Goal: Information Seeking & Learning: Compare options

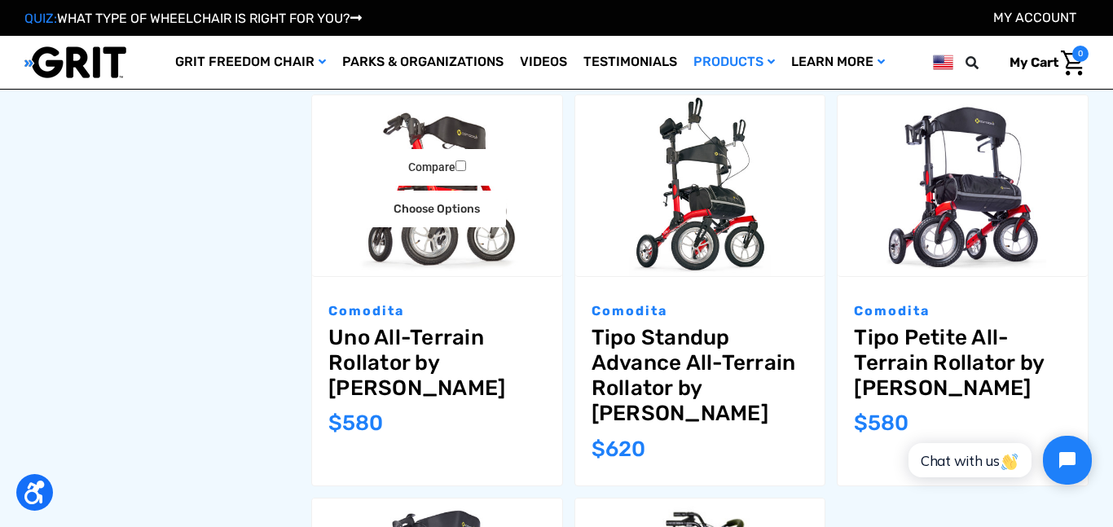
scroll to position [1021, 0]
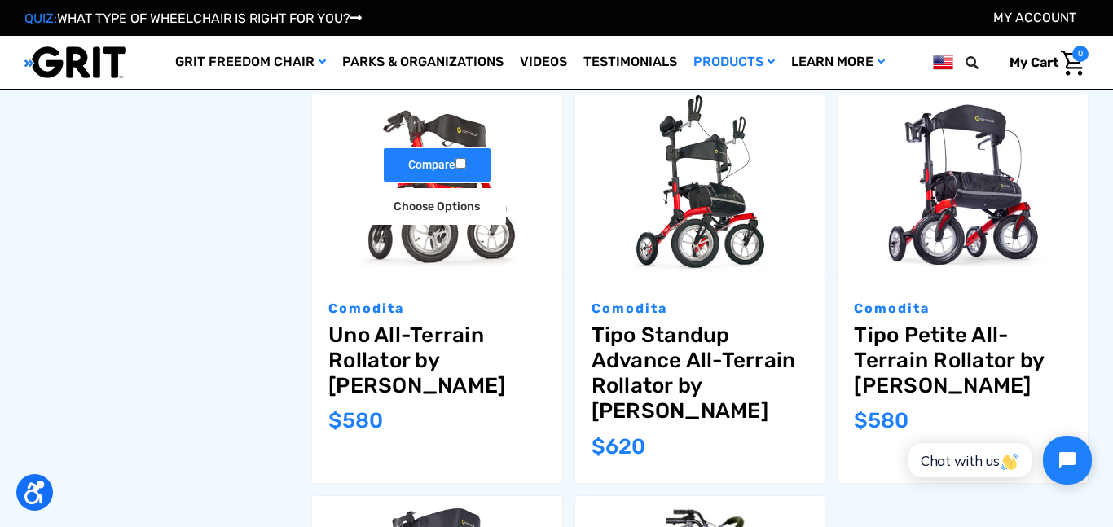
click at [454, 155] on label "Compare" at bounding box center [437, 165] width 110 height 37
click at [456, 158] on input "Compare" at bounding box center [461, 163] width 11 height 11
checkbox input "true"
click at [448, 121] on img "Uno All-Terrain Rollator by Comodita,$580.00\a" at bounding box center [437, 183] width 250 height 181
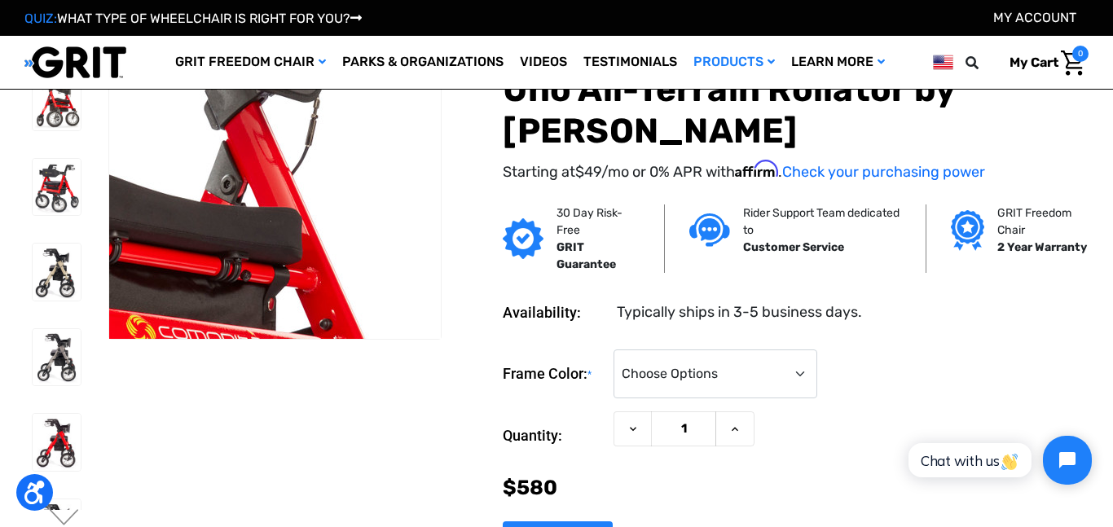
scroll to position [16, 0]
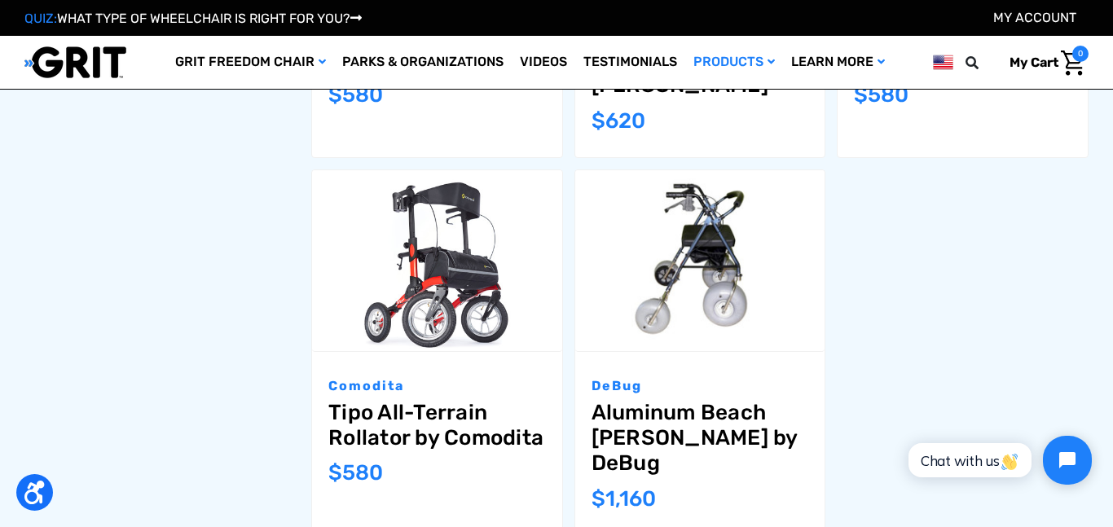
scroll to position [1343, 0]
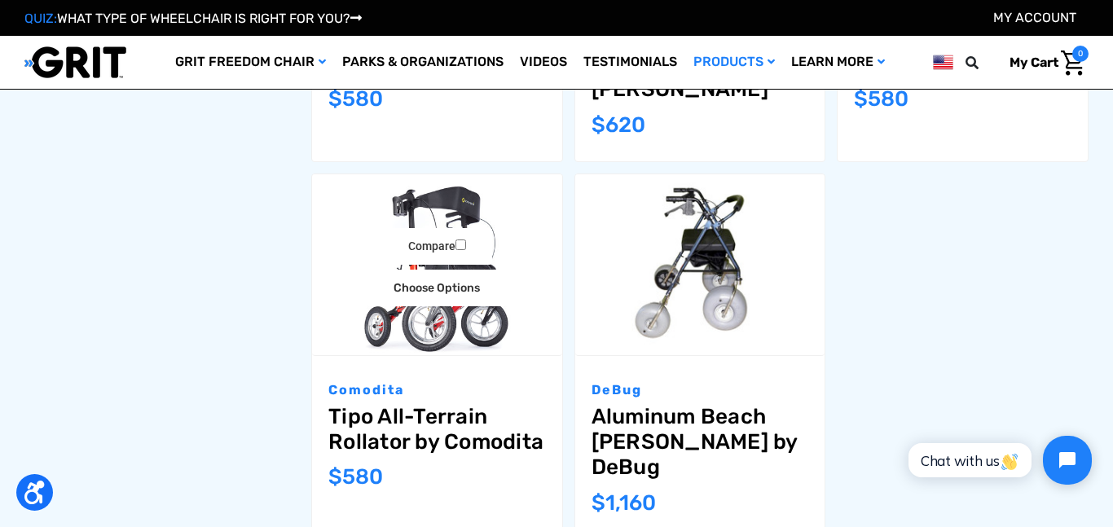
click at [447, 174] on img "Tipo All-Terrain Rollator by Comodita,$580.00\a" at bounding box center [437, 264] width 250 height 181
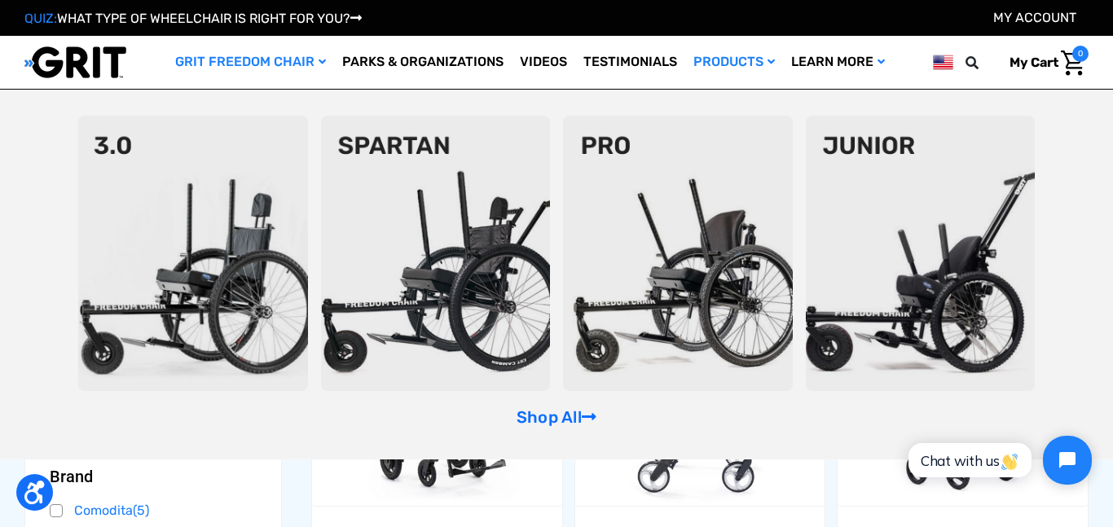
scroll to position [4, 0]
